Goal: Task Accomplishment & Management: Complete application form

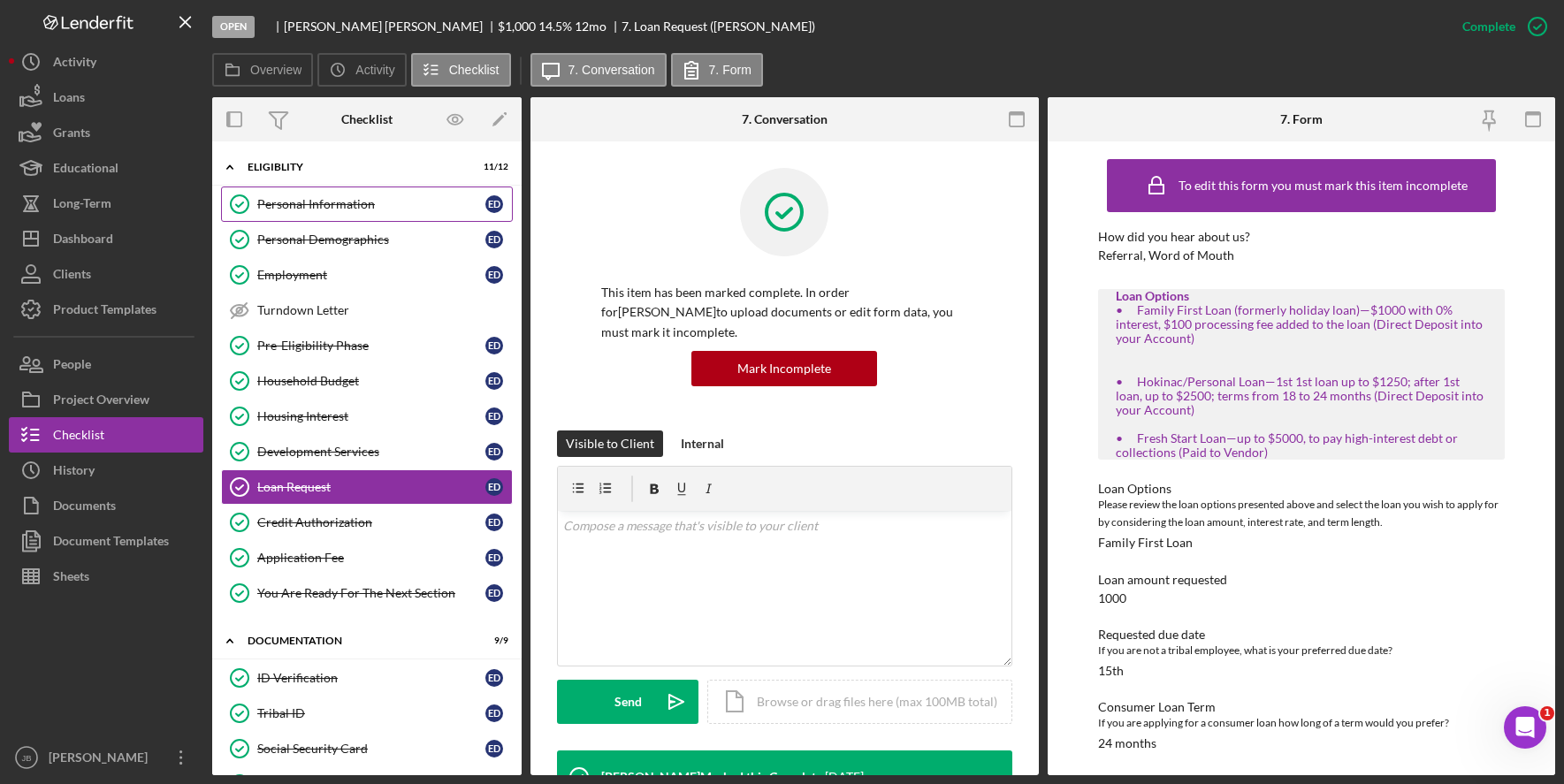
click at [362, 209] on div "Personal Information" at bounding box center [371, 204] width 228 height 15
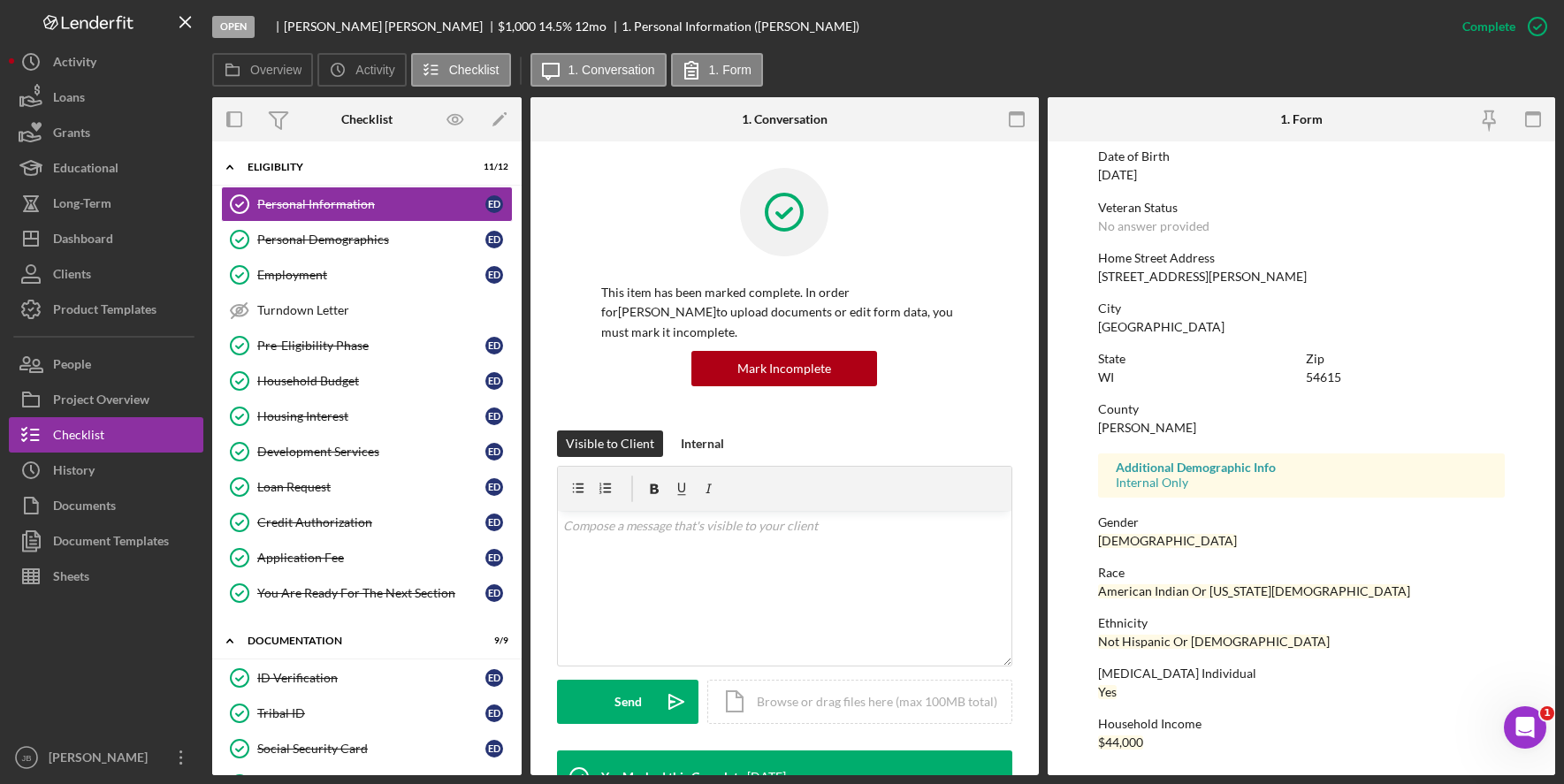
scroll to position [191, 0]
click at [333, 251] on link "Personal Demographics Personal Demographics E D" at bounding box center [366, 239] width 292 height 35
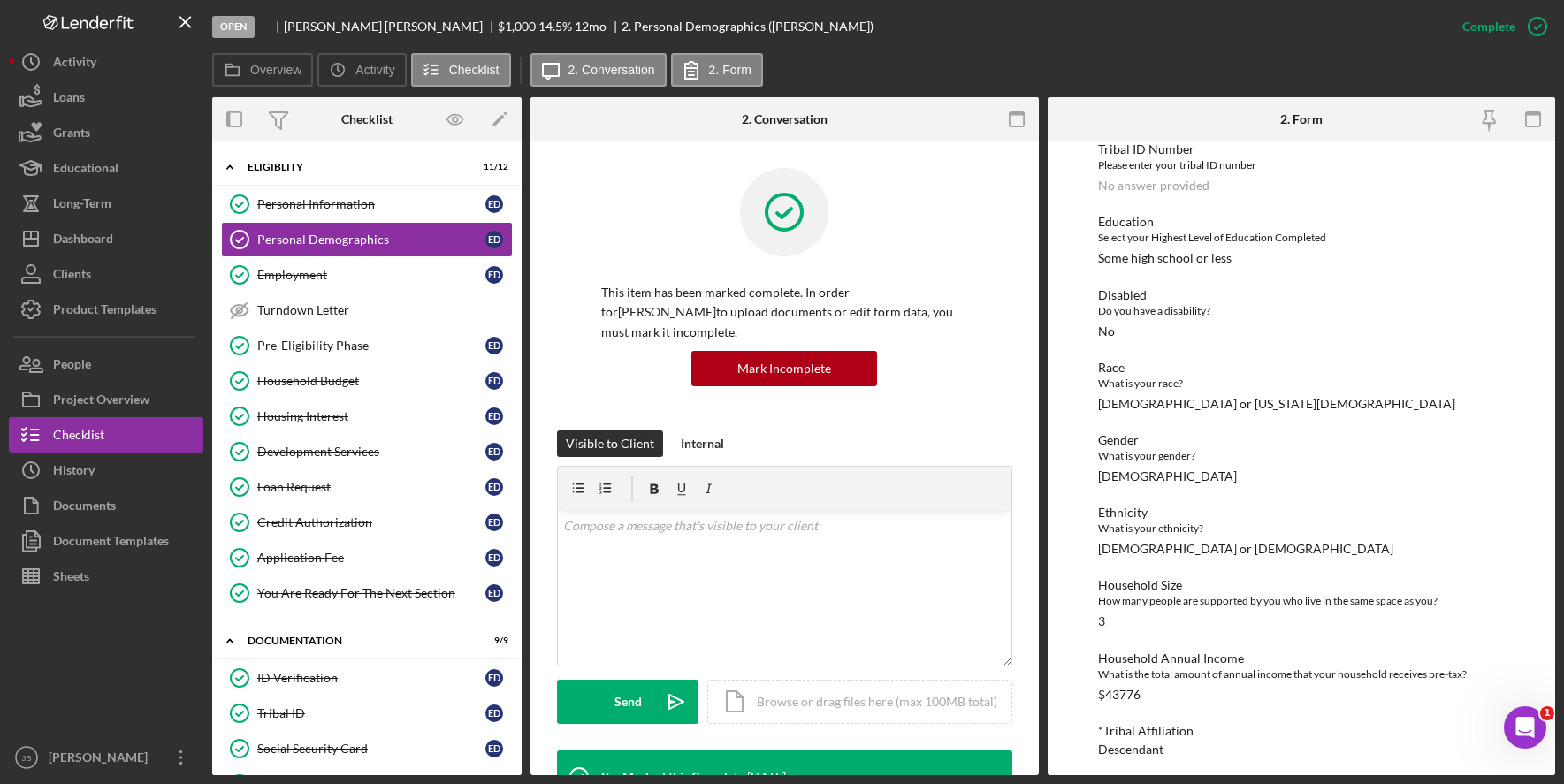
scroll to position [234, 0]
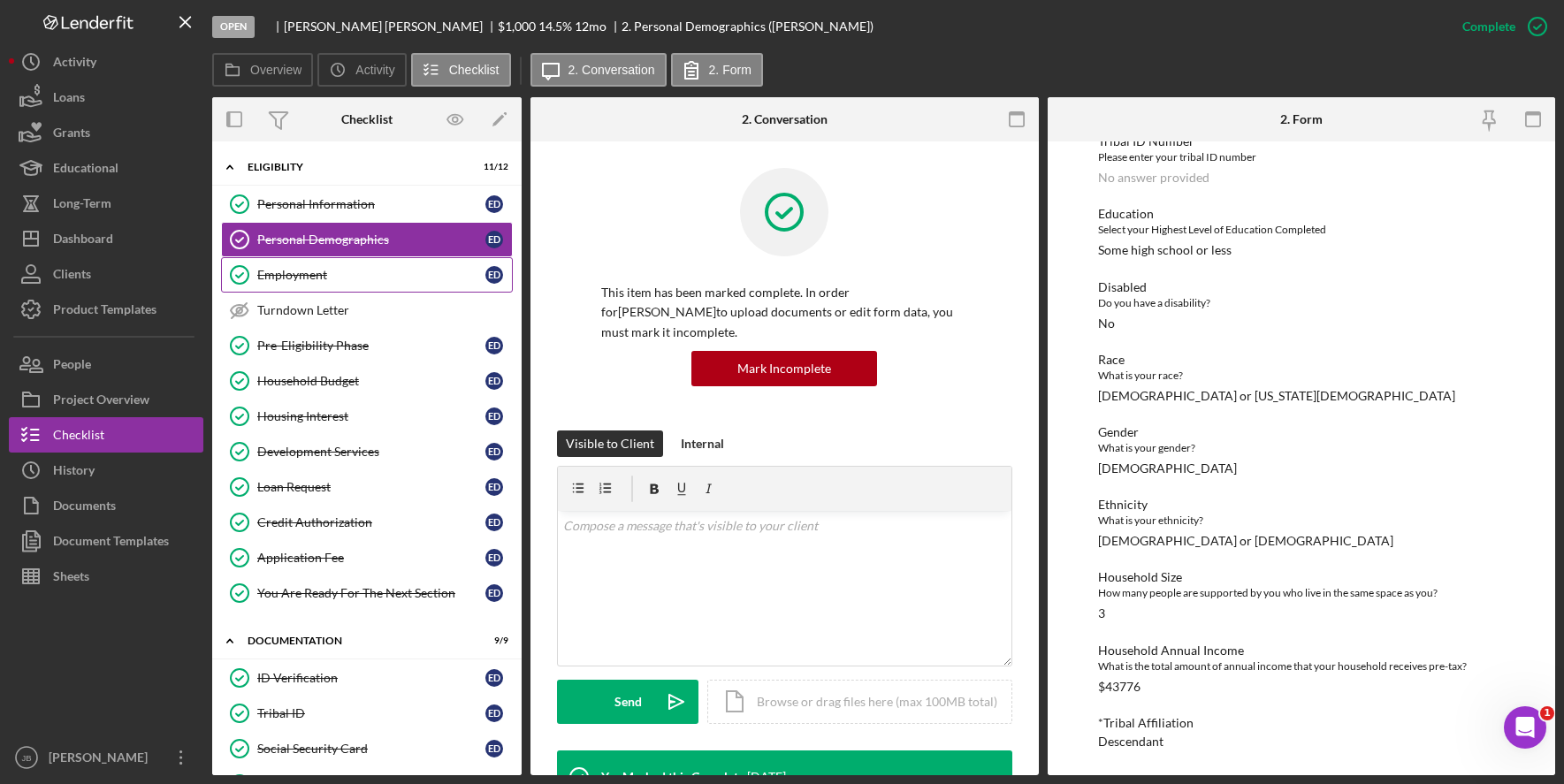
click at [344, 283] on link "Employment Employment E D" at bounding box center [366, 274] width 292 height 35
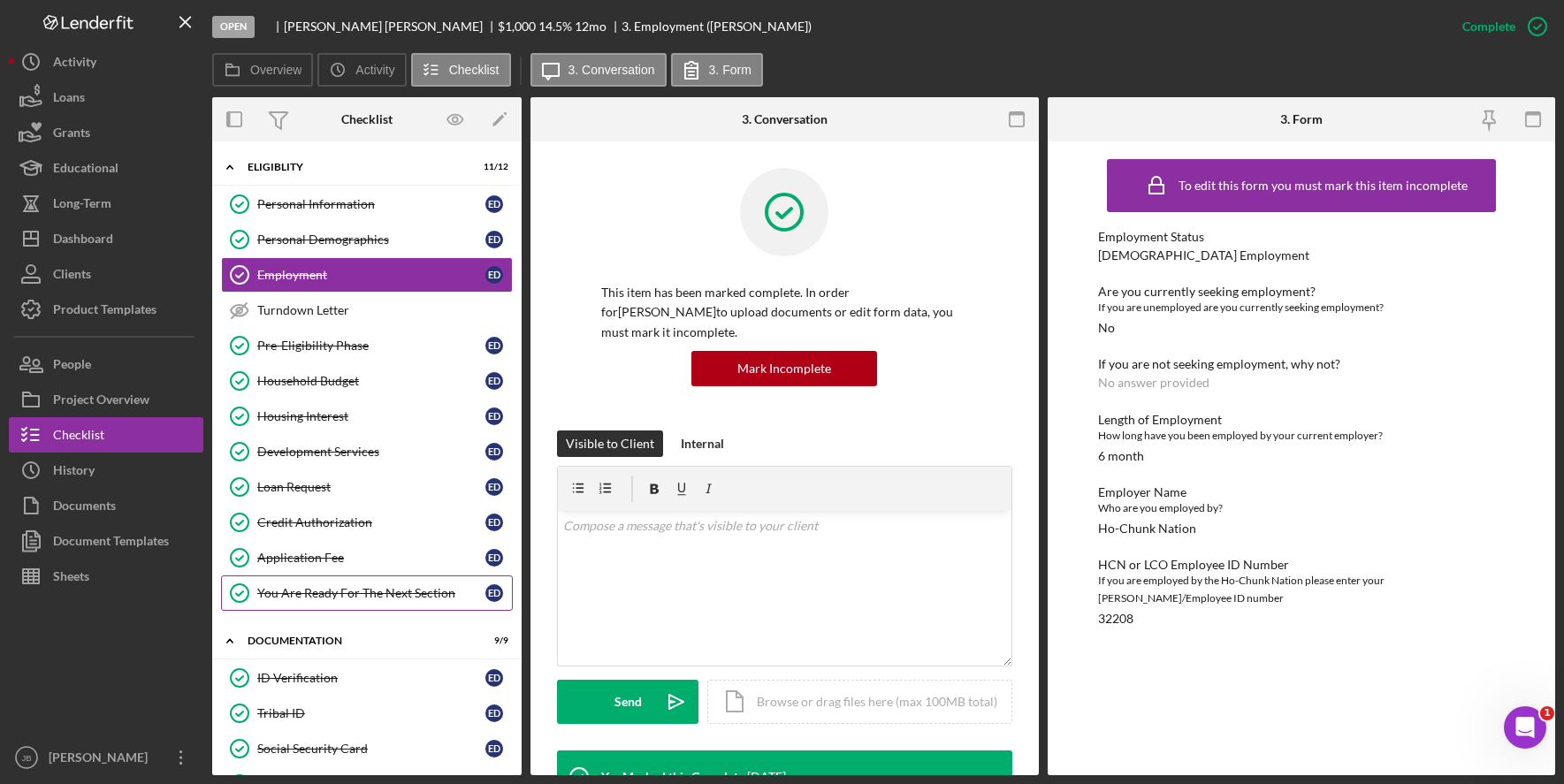
click at [383, 581] on link "You Are Ready For The Next Section You Are Ready For The Next Section E D" at bounding box center [366, 592] width 292 height 35
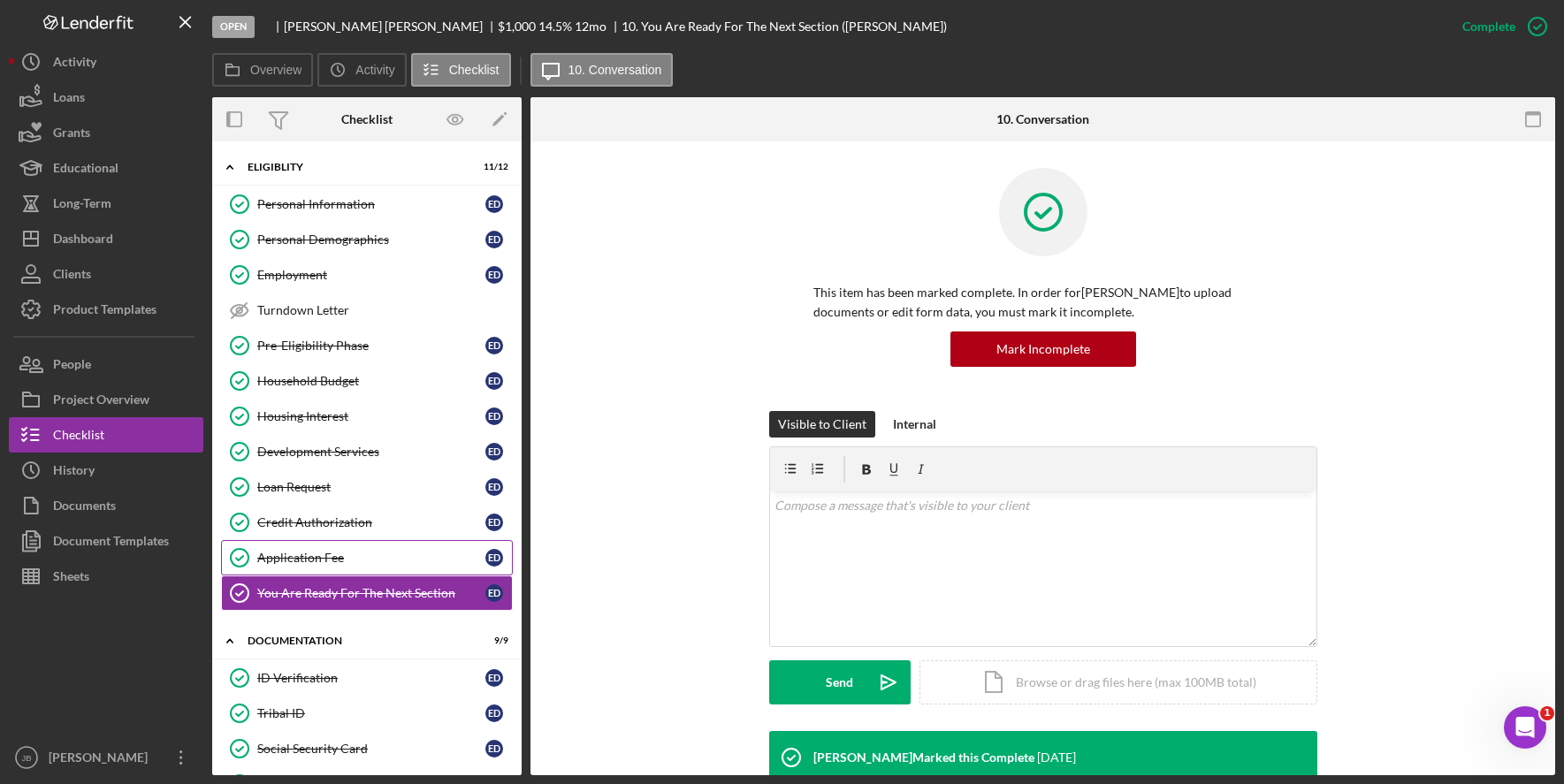
click at [390, 559] on div "Application Fee" at bounding box center [371, 558] width 228 height 15
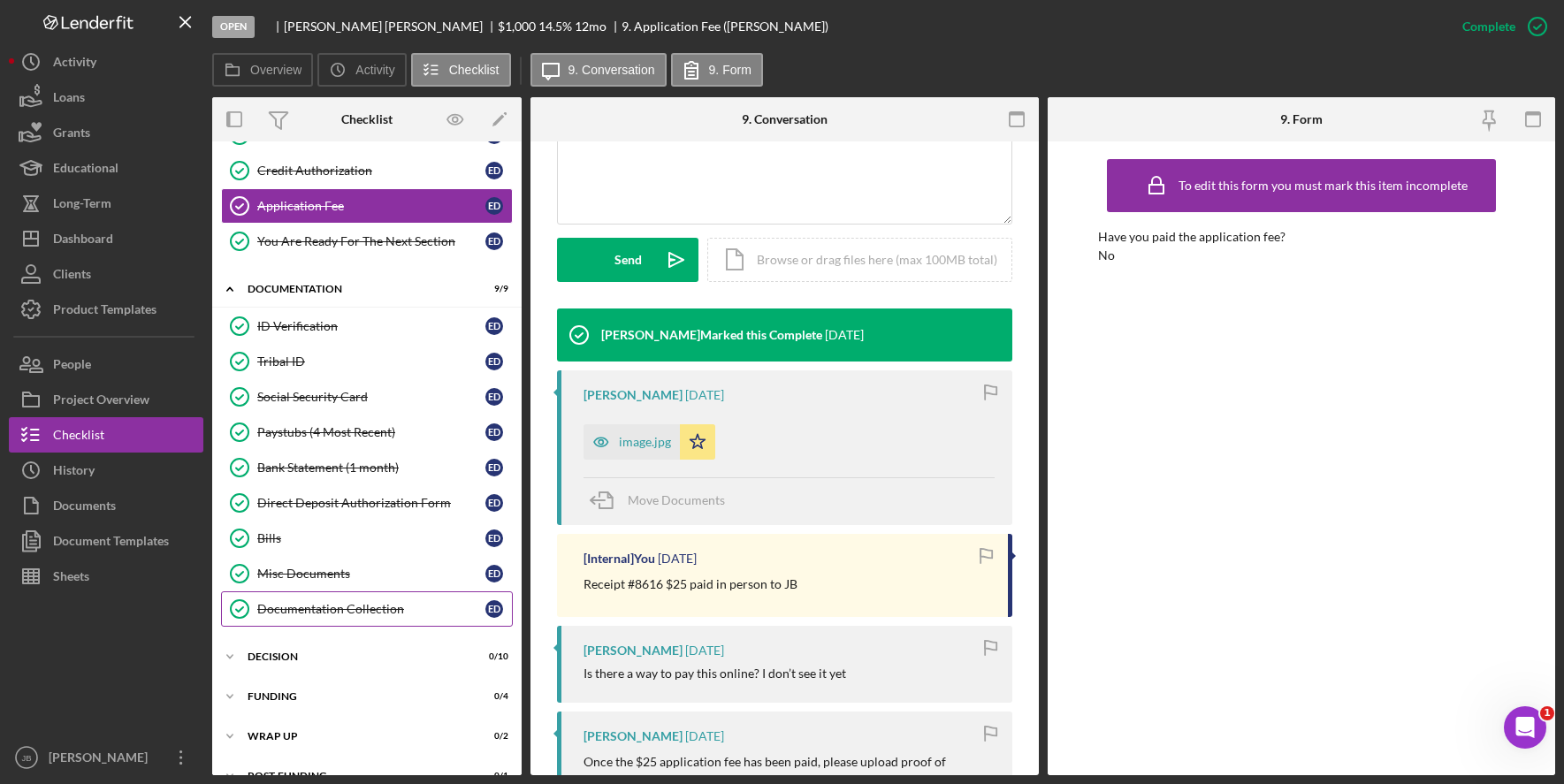
scroll to position [353, 0]
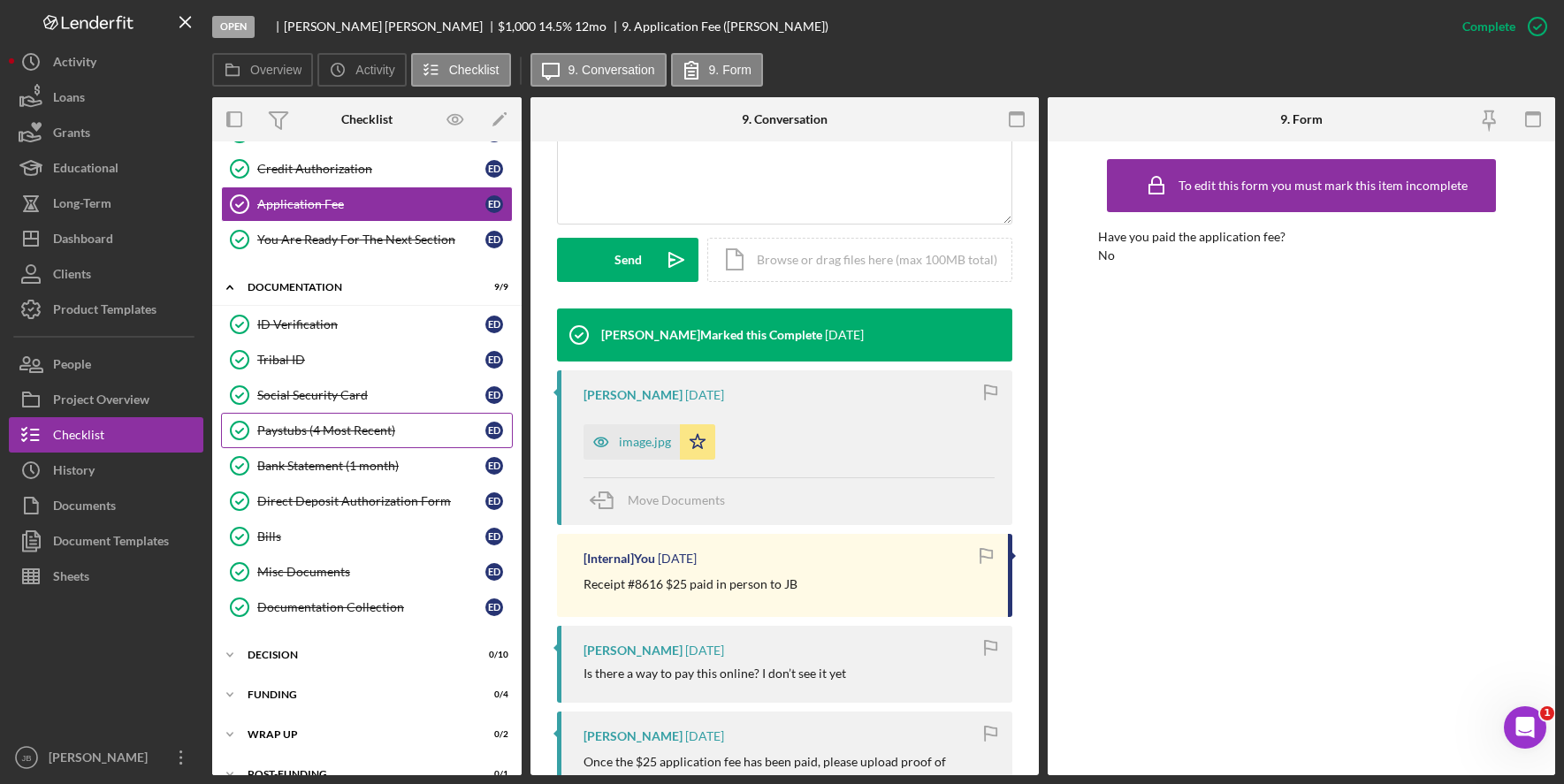
click at [381, 427] on div "Paystubs (4 Most Recent)" at bounding box center [371, 431] width 228 height 15
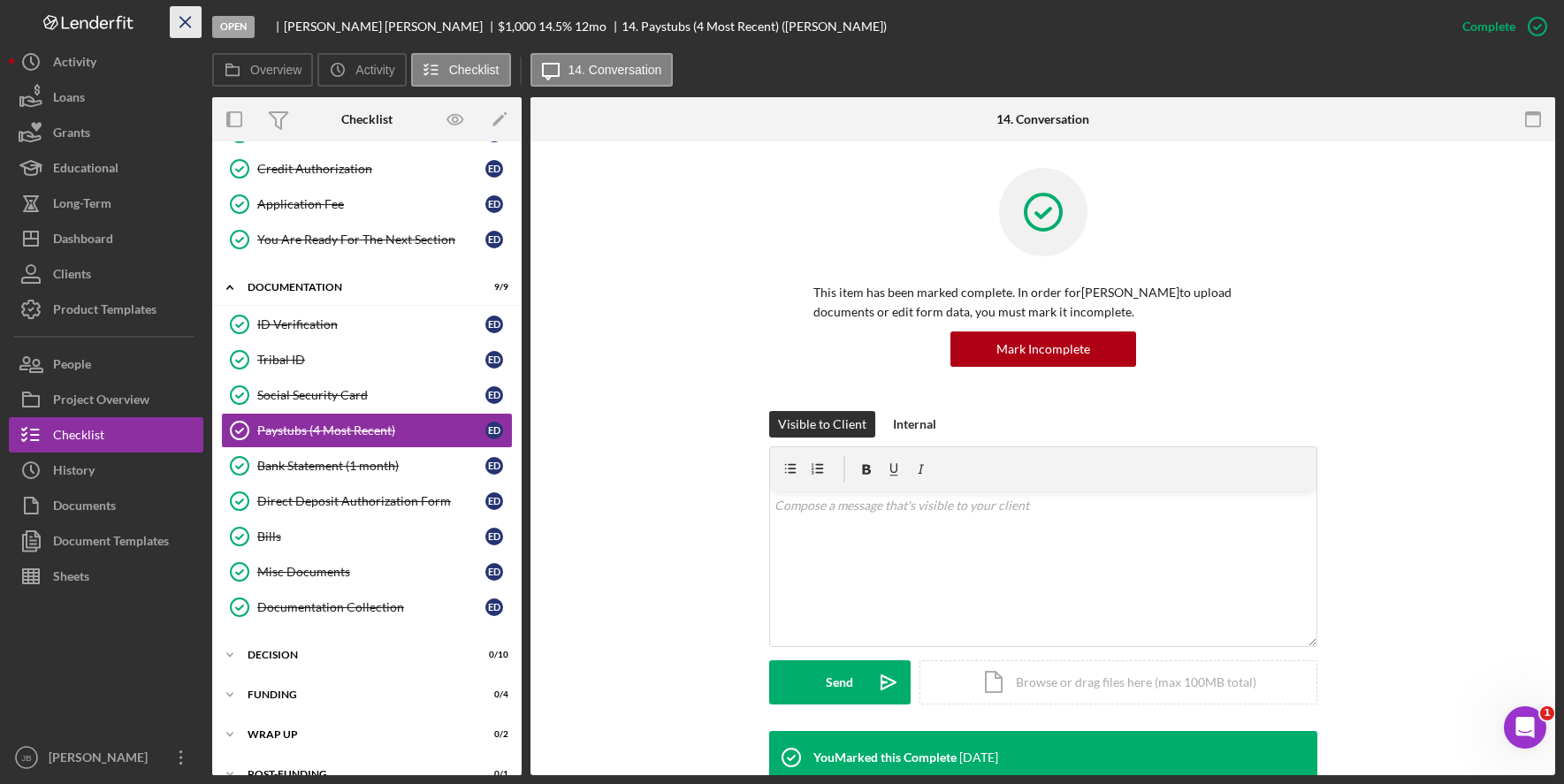
click at [186, 25] on icon "Icon/Menu Close" at bounding box center [186, 23] width 40 height 40
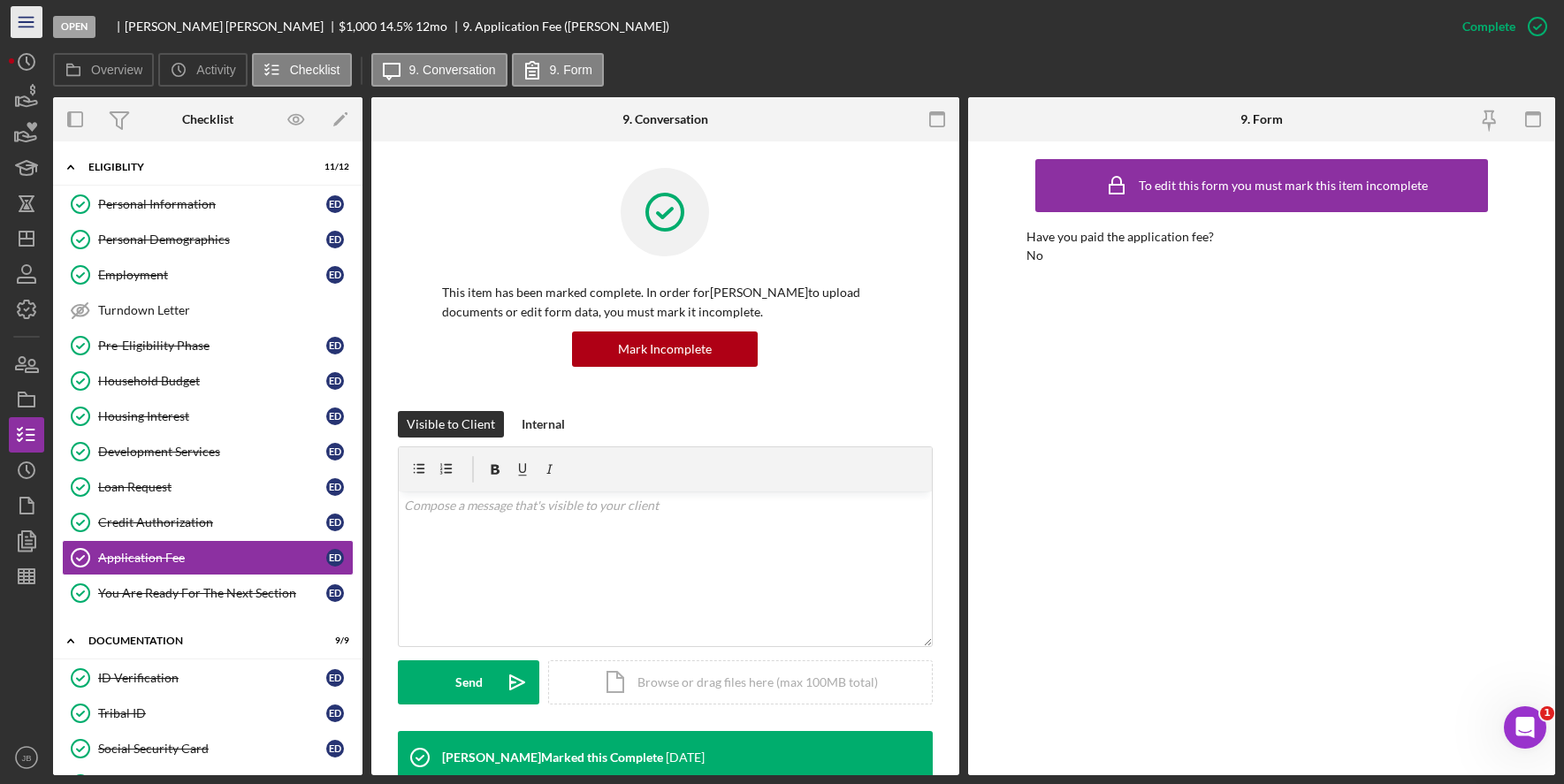
click at [35, 29] on icon "Icon/Menu" at bounding box center [27, 23] width 40 height 40
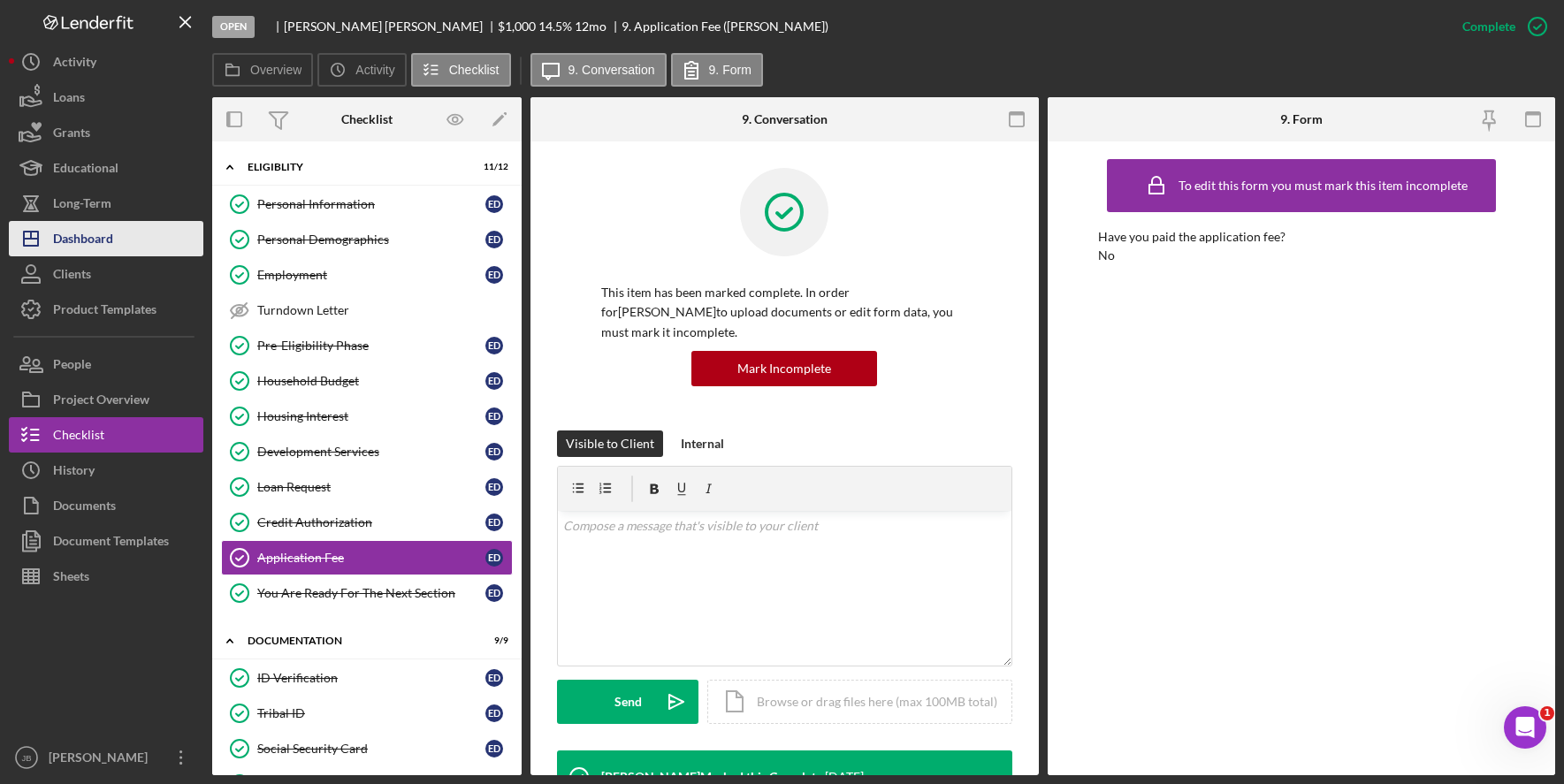
click at [114, 229] on div "Dashboard" at bounding box center [83, 241] width 60 height 40
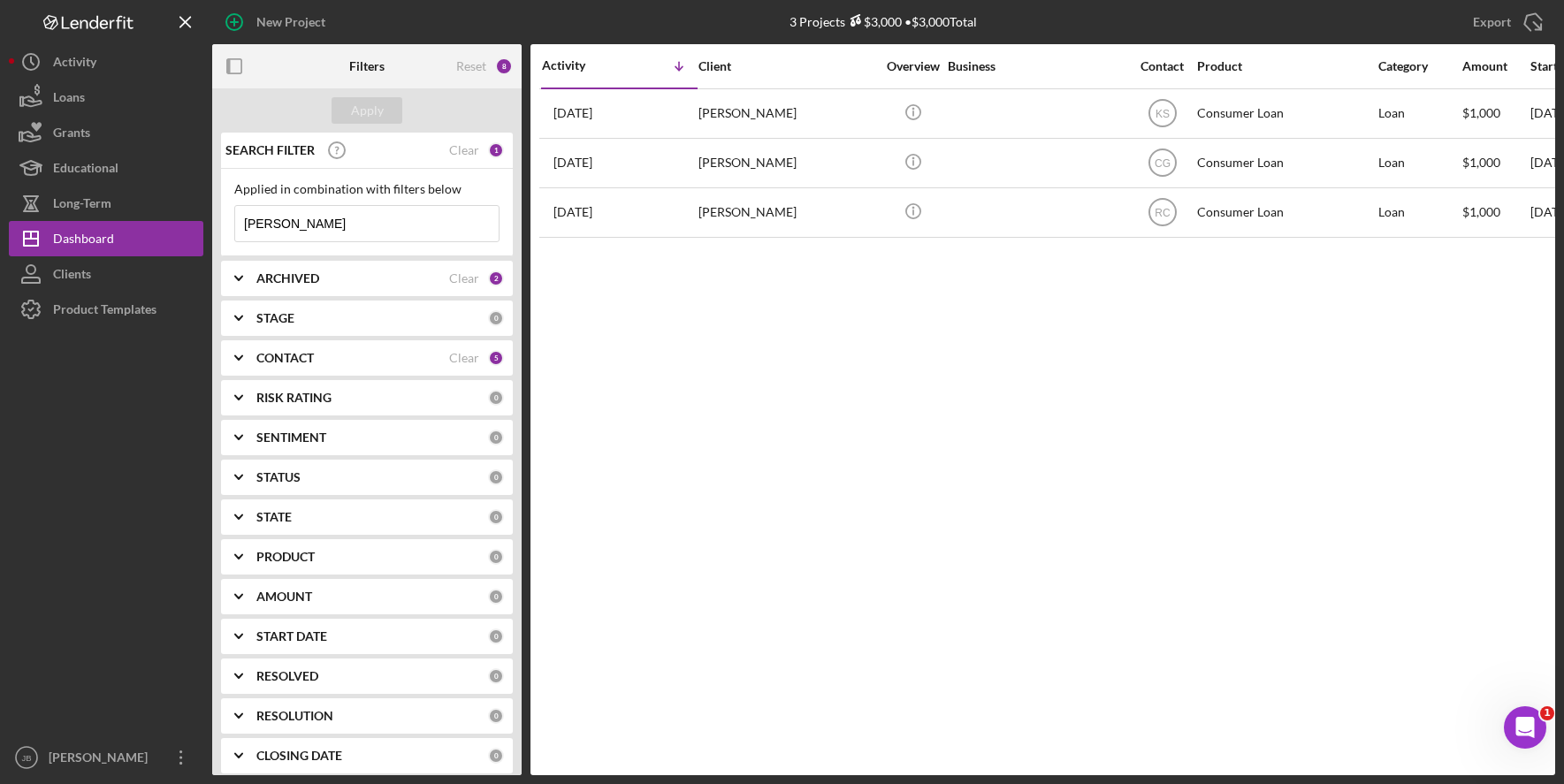
click at [127, 624] on div at bounding box center [106, 533] width 194 height 412
